Goal: Find specific page/section: Find specific page/section

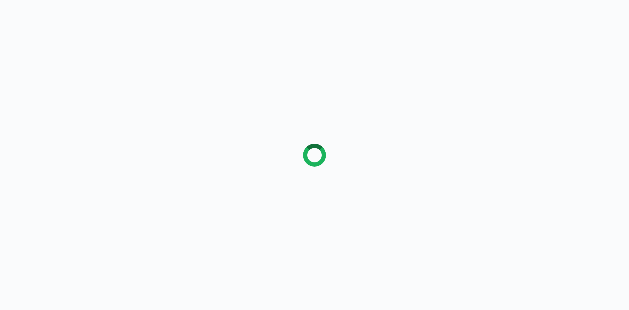
click at [205, 158] on div at bounding box center [314, 155] width 629 height 310
click at [289, 38] on div at bounding box center [314, 155] width 629 height 310
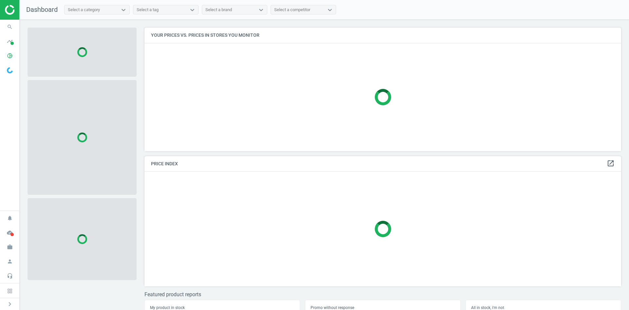
scroll to position [133, 482]
click at [185, 62] on div at bounding box center [382, 97] width 477 height 108
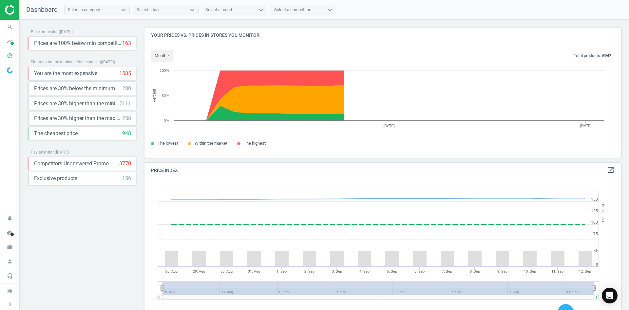
scroll to position [161, 482]
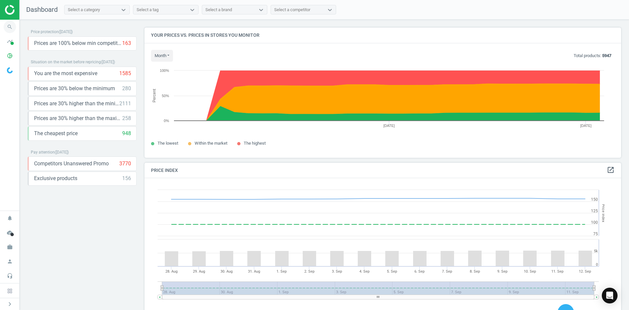
click at [12, 25] on icon "search" at bounding box center [10, 27] width 12 height 12
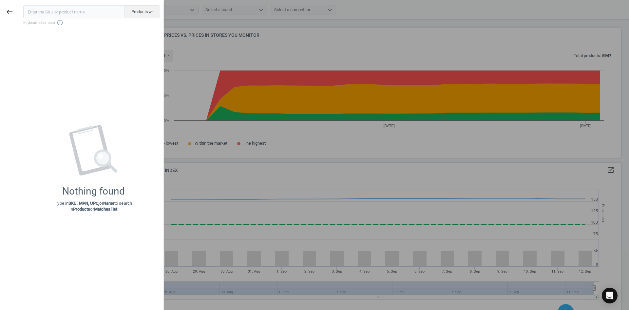
click at [57, 10] on input "text" at bounding box center [74, 11] width 102 height 13
type input "21294996"
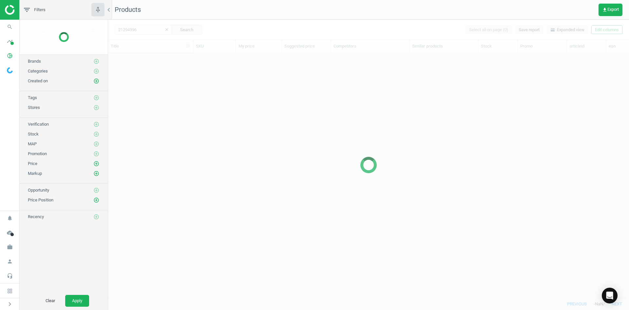
scroll to position [235, 516]
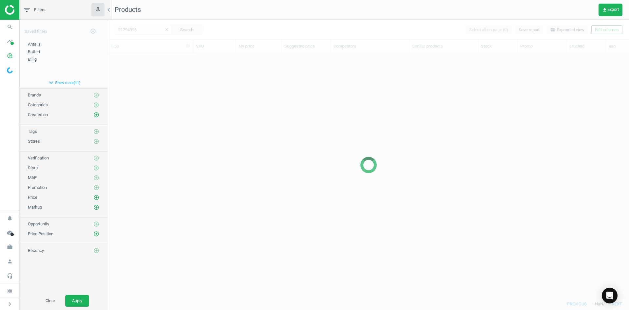
click at [128, 73] on div at bounding box center [368, 165] width 521 height 290
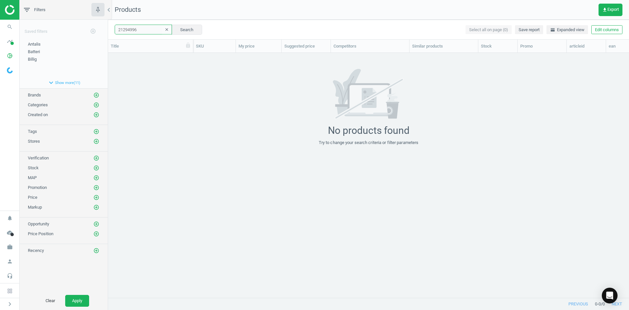
click at [145, 30] on input "21294996" at bounding box center [143, 30] width 57 height 10
